Goal: Task Accomplishment & Management: Use online tool/utility

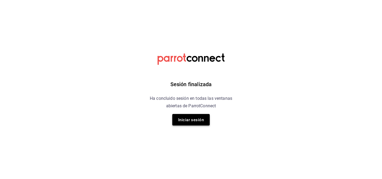
click at [196, 123] on button "Iniciar sesión" at bounding box center [190, 119] width 37 height 11
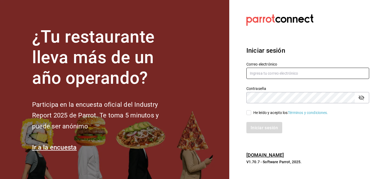
type input "multiuser@sushiexpress.com"
click at [248, 114] on input "He leído y acepto los Términos y condiciones." at bounding box center [248, 112] width 5 height 5
checkbox input "true"
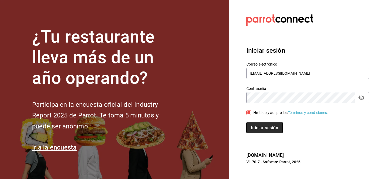
click at [254, 127] on font "Iniciar sesión" at bounding box center [264, 127] width 27 height 5
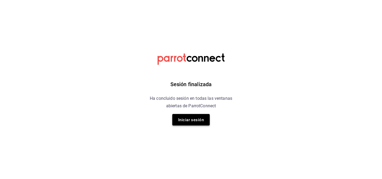
click at [194, 118] on font "Iniciar sesión" at bounding box center [191, 119] width 26 height 5
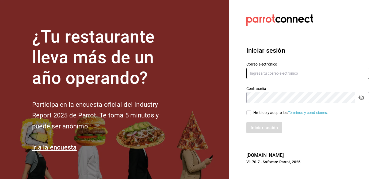
type input "[EMAIL_ADDRESS][DOMAIN_NAME]"
click at [250, 111] on input "He leído y acepto los Términos y condiciones." at bounding box center [248, 112] width 5 height 5
checkbox input "true"
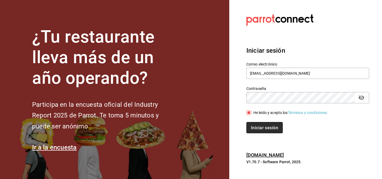
click at [258, 127] on font "Iniciar sesión" at bounding box center [264, 127] width 27 height 5
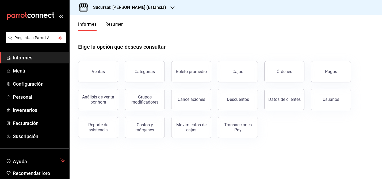
click at [170, 6] on icon "button" at bounding box center [172, 8] width 4 height 4
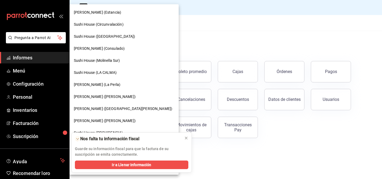
click at [100, 84] on font "Genki Poke (La Perla)" at bounding box center [97, 84] width 47 height 4
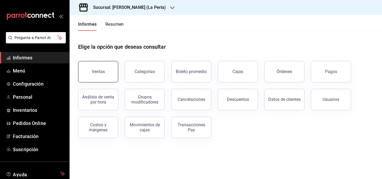
click at [103, 68] on button "Ventas" at bounding box center [98, 71] width 40 height 21
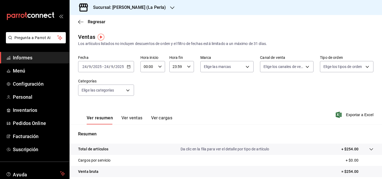
click at [128, 68] on icon "button" at bounding box center [129, 67] width 4 height 4
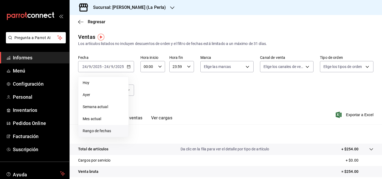
click at [97, 131] on font "Rango de fechas" at bounding box center [97, 131] width 28 height 4
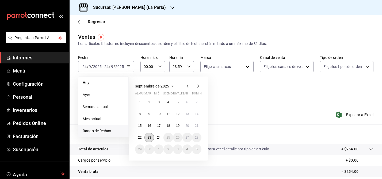
click at [150, 137] on font "23" at bounding box center [148, 137] width 3 height 4
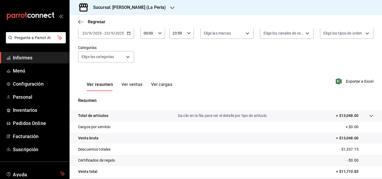
scroll to position [33, 0]
click at [247, 34] on body "Pregunta a Parrot AI Informes Menú Configuración Personal Inventarios Pedidos O…" at bounding box center [191, 89] width 382 height 179
click at [207, 72] on input "checkbox" at bounding box center [205, 72] width 5 height 5
checkbox input "true"
type input "63657dc0-0851-4c98-80e4-f8105bd6cb43"
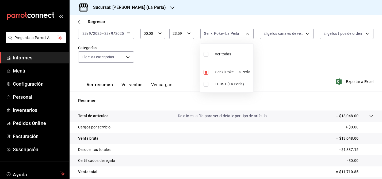
click at [306, 36] on div at bounding box center [191, 89] width 382 height 179
click at [306, 36] on body "Pregunta a Parrot AI Informes Menú Configuración Personal Inventarios Pedidos O…" at bounding box center [191, 89] width 382 height 179
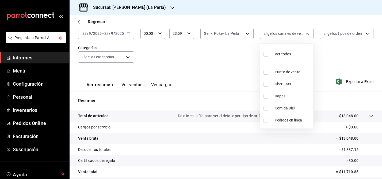
click at [267, 96] on input "checkbox" at bounding box center [265, 96] width 5 height 5
checkbox input "true"
type input "RAPPI"
click at [231, 79] on div at bounding box center [191, 89] width 382 height 179
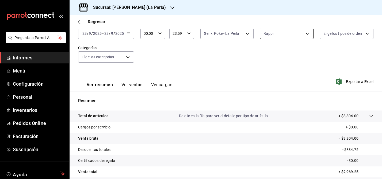
click at [289, 37] on body "Pregunta a Parrot AI Informes Menú Configuración Personal Inventarios Pedidos O…" at bounding box center [191, 89] width 382 height 179
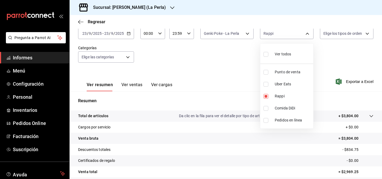
click at [266, 107] on input "checkbox" at bounding box center [265, 108] width 5 height 5
checkbox input "true"
type input "RAPPI,DIDI_FOOD"
click at [266, 95] on input "checkbox" at bounding box center [265, 96] width 5 height 5
checkbox input "false"
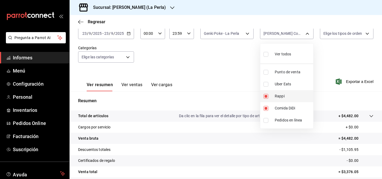
type input "DIDI_FOOD"
click at [265, 109] on input "checkbox" at bounding box center [265, 108] width 5 height 5
checkbox input "false"
click at [266, 84] on input "checkbox" at bounding box center [265, 84] width 5 height 5
checkbox input "true"
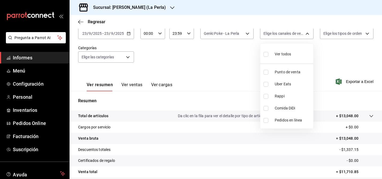
type input "UBER_EATS"
click at [238, 72] on div at bounding box center [191, 89] width 382 height 179
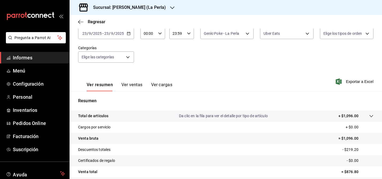
click at [82, 18] on div "Regresar" at bounding box center [225, 22] width 312 height 14
click at [81, 22] on icon "button" at bounding box center [80, 22] width 5 height 5
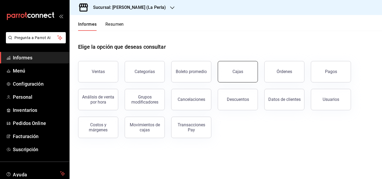
click at [230, 69] on link "Cajas" at bounding box center [238, 71] width 40 height 21
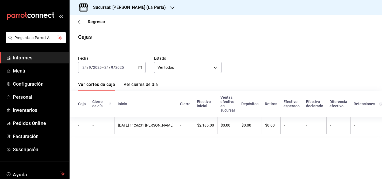
click at [140, 67] on icon "button" at bounding box center [140, 67] width 4 height 4
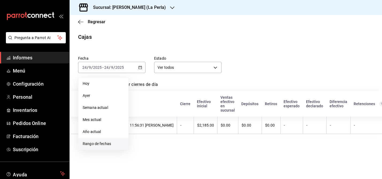
click at [101, 144] on font "Rango de fechas" at bounding box center [97, 143] width 28 height 4
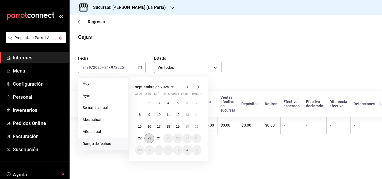
click at [149, 138] on font "23" at bounding box center [148, 138] width 3 height 4
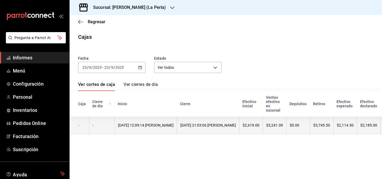
click at [185, 132] on th "23/09/2025 21:03:06 Moisés López" at bounding box center [208, 125] width 62 height 17
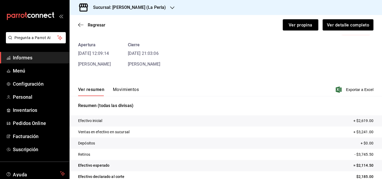
scroll to position [21, 0]
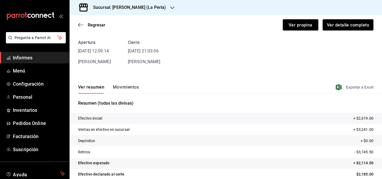
click at [354, 88] on font "Exportar a Excel" at bounding box center [360, 87] width 28 height 4
click at [124, 88] on font "Movimientos" at bounding box center [126, 86] width 26 height 5
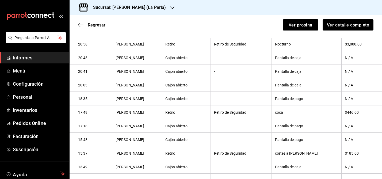
scroll to position [149, 0]
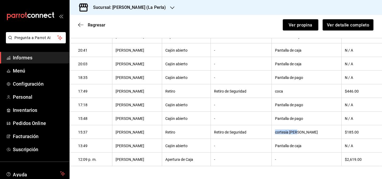
drag, startPoint x: 287, startPoint y: 132, endPoint x: 326, endPoint y: 133, distance: 39.0
click at [326, 133] on th "cortesía sami" at bounding box center [307, 132] width 70 height 14
copy font "cortesía sami"
drag, startPoint x: 287, startPoint y: 91, endPoint x: 302, endPoint y: 91, distance: 15.2
click at [302, 91] on th "coca" at bounding box center [307, 91] width 70 height 14
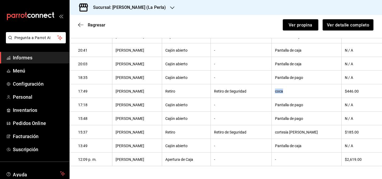
copy font "coca"
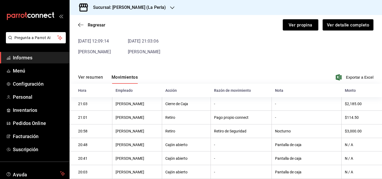
scroll to position [30, 0]
click at [145, 9] on font "Sucursal: Genki Poke (La Perla)" at bounding box center [129, 7] width 73 height 5
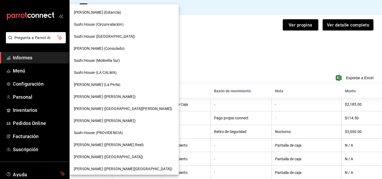
click at [114, 25] on font "Sushi House (Circunvalación)" at bounding box center [99, 24] width 50 height 4
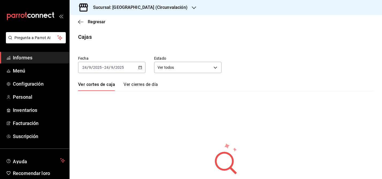
click at [141, 66] on icon "button" at bounding box center [140, 67] width 4 height 4
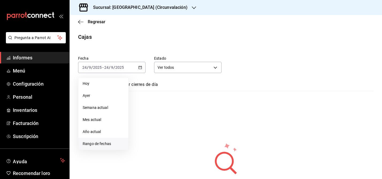
click at [98, 145] on font "Rango de fechas" at bounding box center [97, 143] width 28 height 4
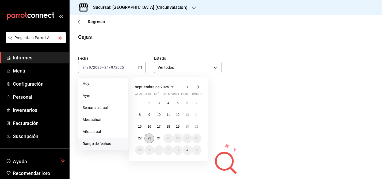
click at [151, 138] on button "23" at bounding box center [148, 138] width 9 height 10
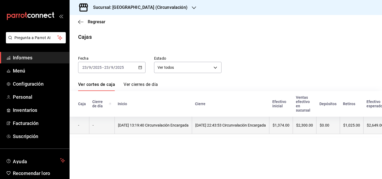
click at [168, 119] on th "23/09/2025 13:19:40 Circunvalación Encargada" at bounding box center [152, 125] width 77 height 17
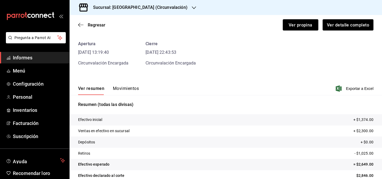
scroll to position [20, 0]
click at [361, 89] on font "Exportar a Excel" at bounding box center [360, 88] width 28 height 4
click at [120, 86] on font "Movimientos" at bounding box center [126, 87] width 26 height 5
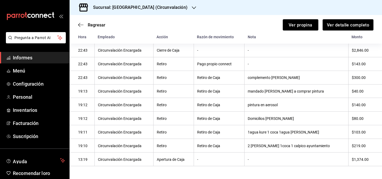
scroll to position [82, 0]
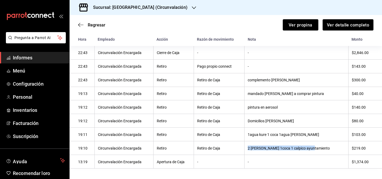
drag, startPoint x: 262, startPoint y: 148, endPoint x: 332, endPoint y: 149, distance: 70.3
click at [332, 150] on th "2 Félix 1coca 1 calpico ayuntamiento" at bounding box center [296, 148] width 104 height 14
copy font "2 Félix 1coca 1 calpico ayuntamiento"
drag, startPoint x: 262, startPoint y: 135, endPoint x: 323, endPoint y: 135, distance: 60.1
click at [323, 135] on th "1agua kure 1 coca 1agua Daniel" at bounding box center [296, 134] width 104 height 14
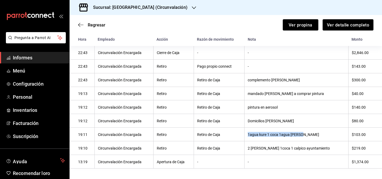
copy font "1agua kure 1 coca 1agua Daniel"
drag, startPoint x: 262, startPoint y: 107, endPoint x: 298, endPoint y: 108, distance: 36.6
click at [298, 108] on th "pintura en aerosol" at bounding box center [296, 107] width 104 height 14
copy font "pintura en aerosol"
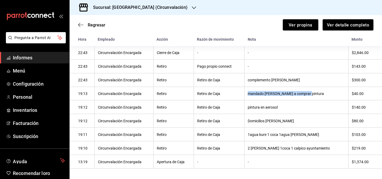
drag, startPoint x: 262, startPoint y: 95, endPoint x: 330, endPoint y: 98, distance: 67.7
click at [330, 99] on th "mandado andres a comprar pintura" at bounding box center [296, 94] width 104 height 14
copy font "mandado andres a comprar pintura"
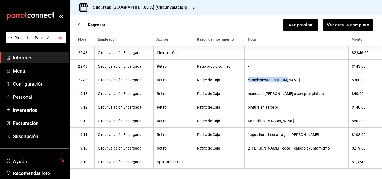
drag, startPoint x: 262, startPoint y: 82, endPoint x: 308, endPoint y: 81, distance: 45.7
click at [308, 82] on th "complemento de renta" at bounding box center [296, 80] width 104 height 14
copy font "complemento de renta"
click at [80, 26] on icon "button" at bounding box center [80, 24] width 5 height 5
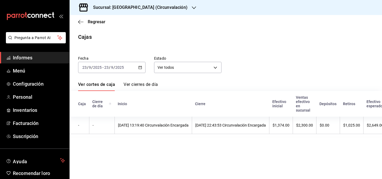
click at [80, 19] on div "Regresar" at bounding box center [225, 22] width 312 height 14
click at [80, 21] on icon "button" at bounding box center [80, 22] width 5 height 5
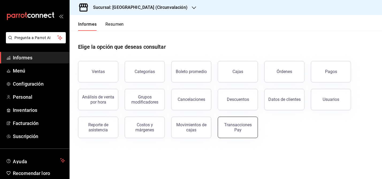
click at [236, 121] on button "Transacciones Pay" at bounding box center [238, 127] width 40 height 21
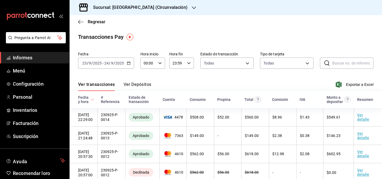
click at [128, 64] on icon "button" at bounding box center [129, 63] width 4 height 4
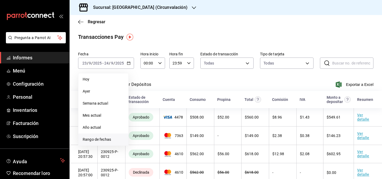
click at [103, 142] on span "Rango de fechas" at bounding box center [103, 140] width 41 height 6
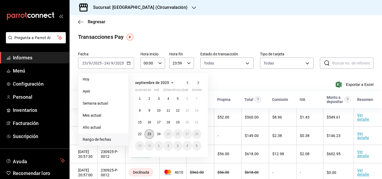
click at [150, 136] on button "23" at bounding box center [148, 134] width 9 height 10
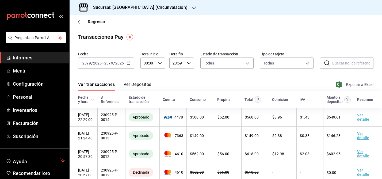
click at [362, 84] on font "Exportar a Excel" at bounding box center [360, 84] width 28 height 4
